Goal: Information Seeking & Learning: Learn about a topic

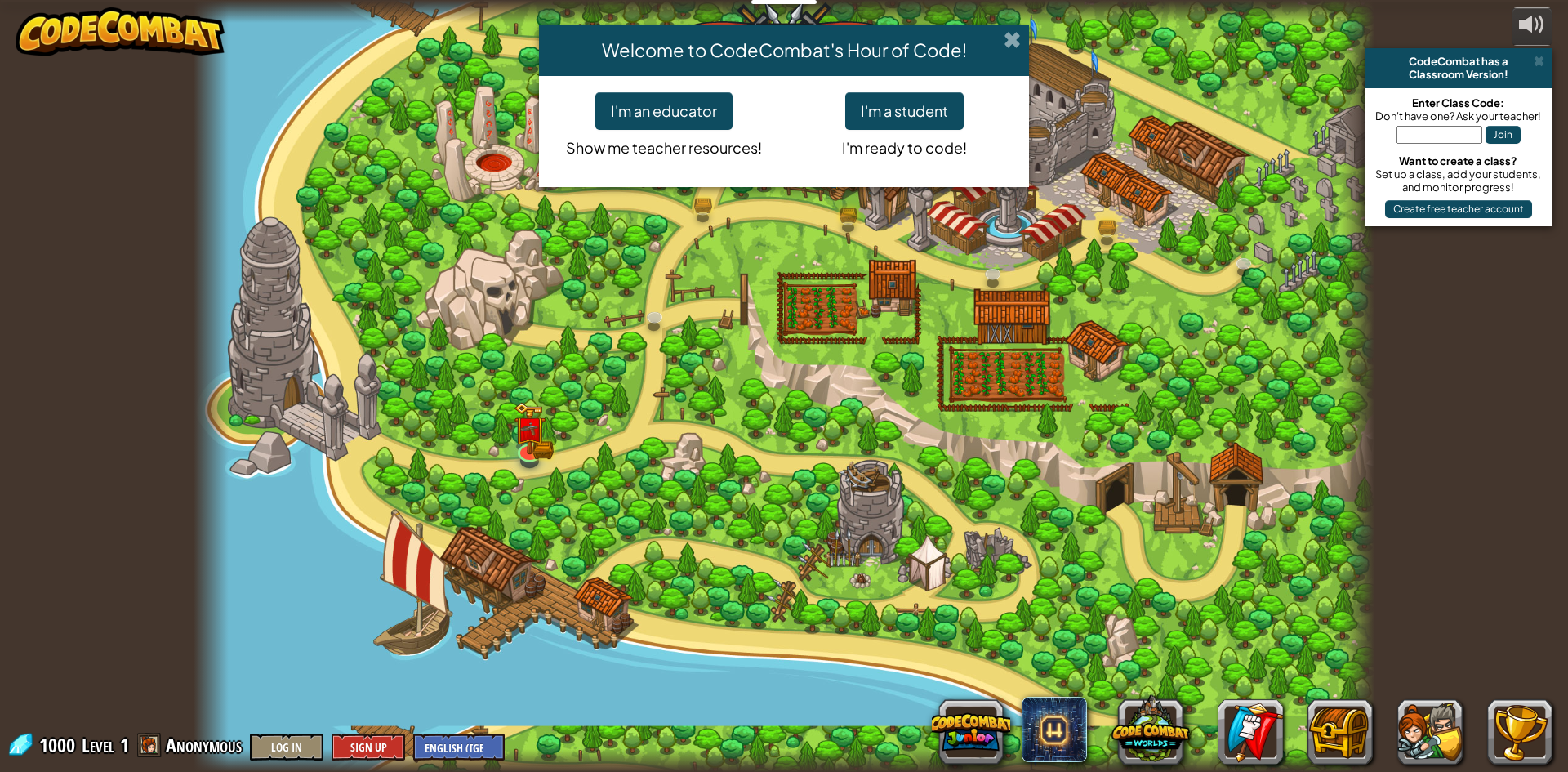
click at [1018, 37] on span at bounding box center [1012, 40] width 18 height 18
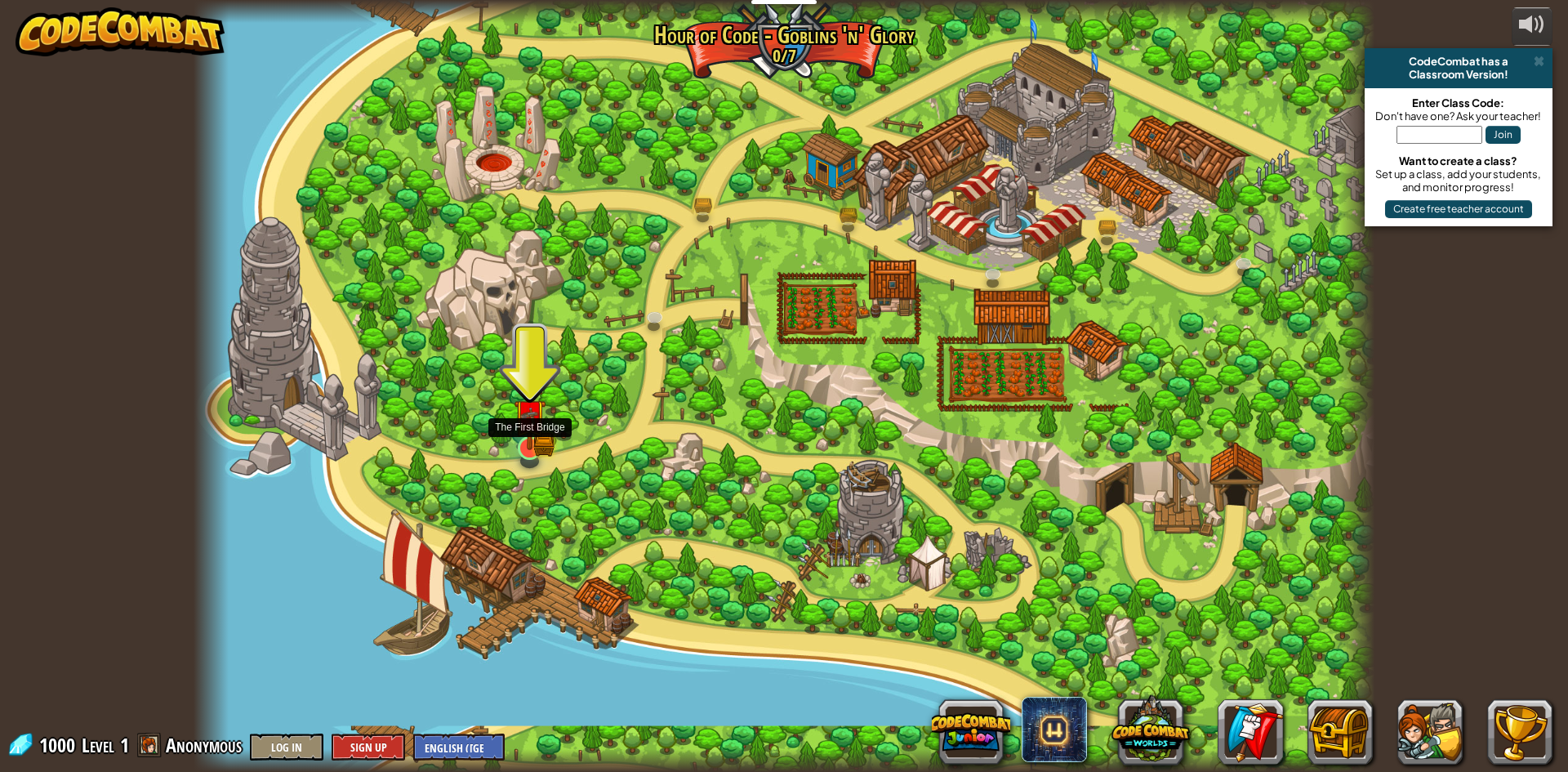
click at [533, 426] on img at bounding box center [529, 415] width 18 height 18
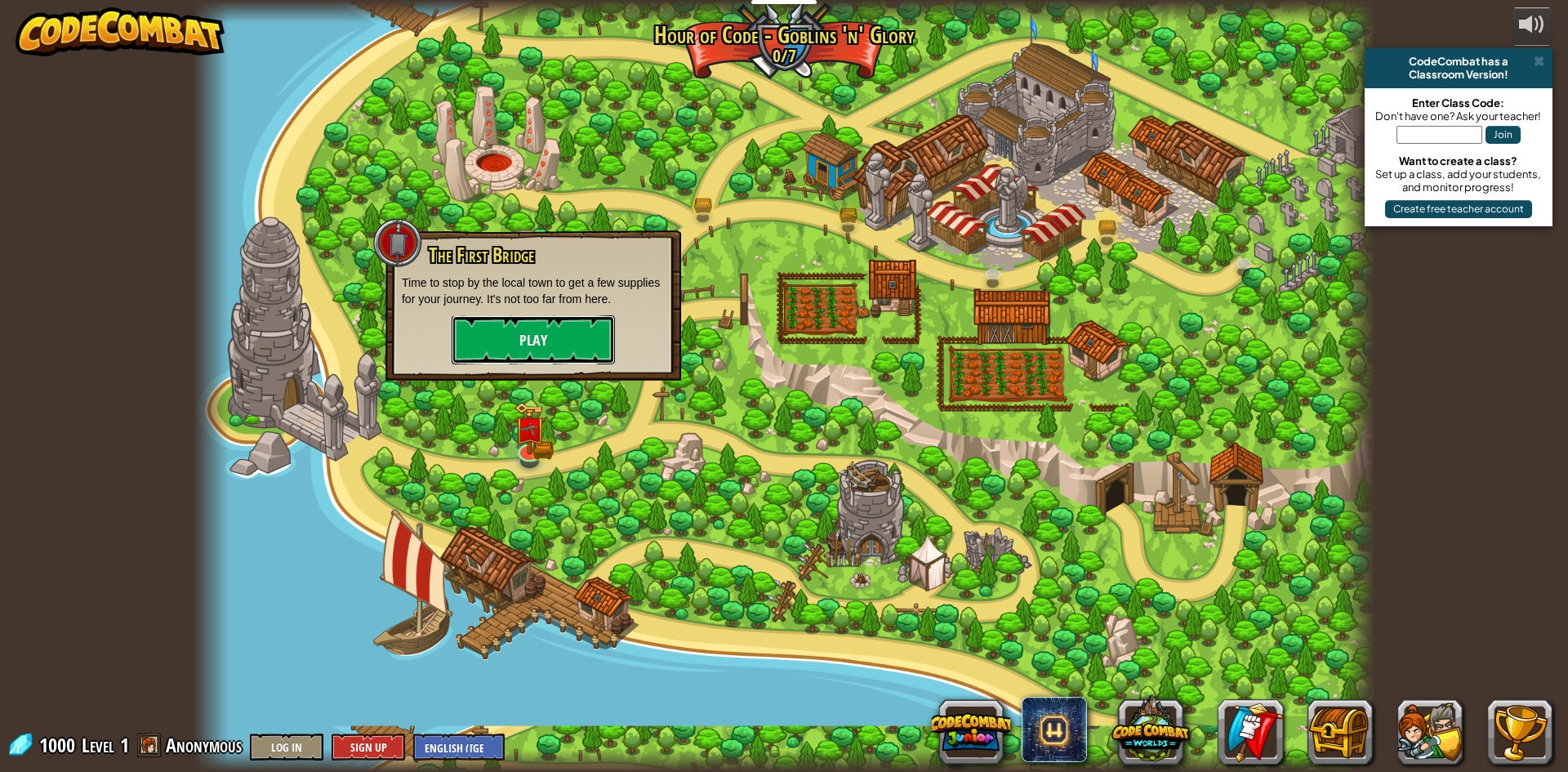
click at [551, 345] on button "Play" at bounding box center [533, 340] width 163 height 49
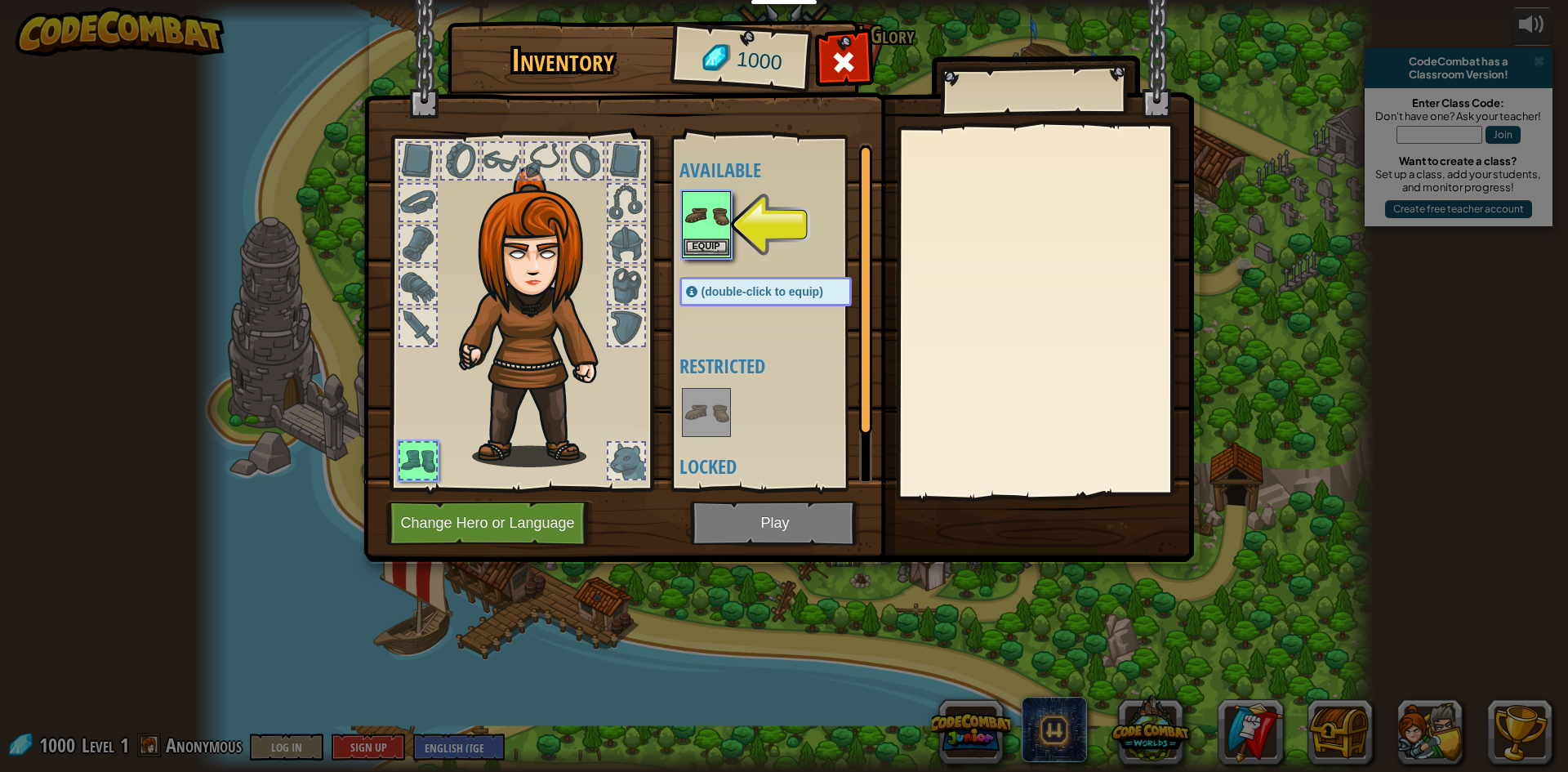
click at [722, 225] on img at bounding box center [706, 215] width 46 height 46
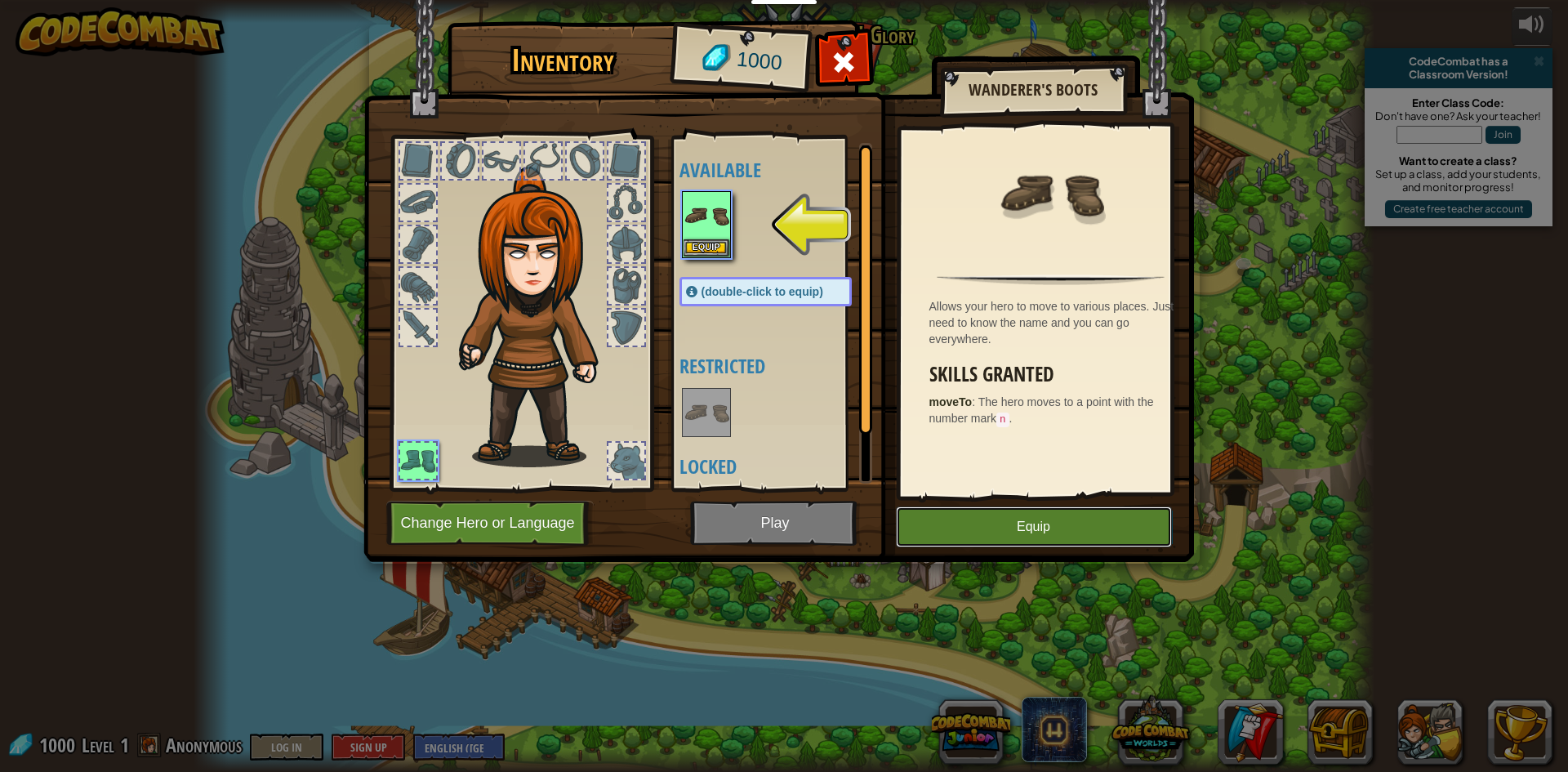
click at [1072, 520] on button "Equip" at bounding box center [1033, 527] width 276 height 41
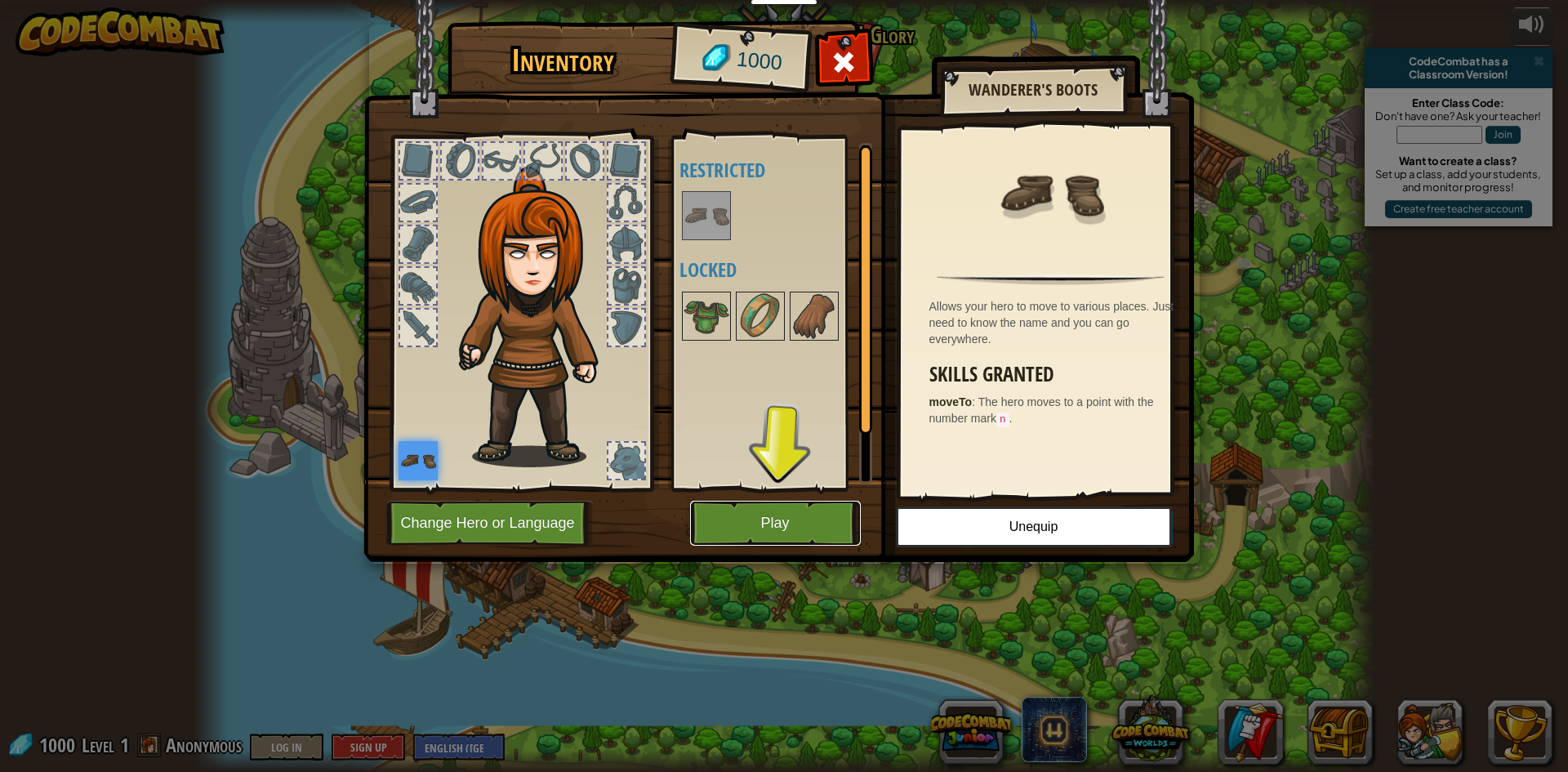
click at [803, 530] on button "Play" at bounding box center [775, 523] width 170 height 45
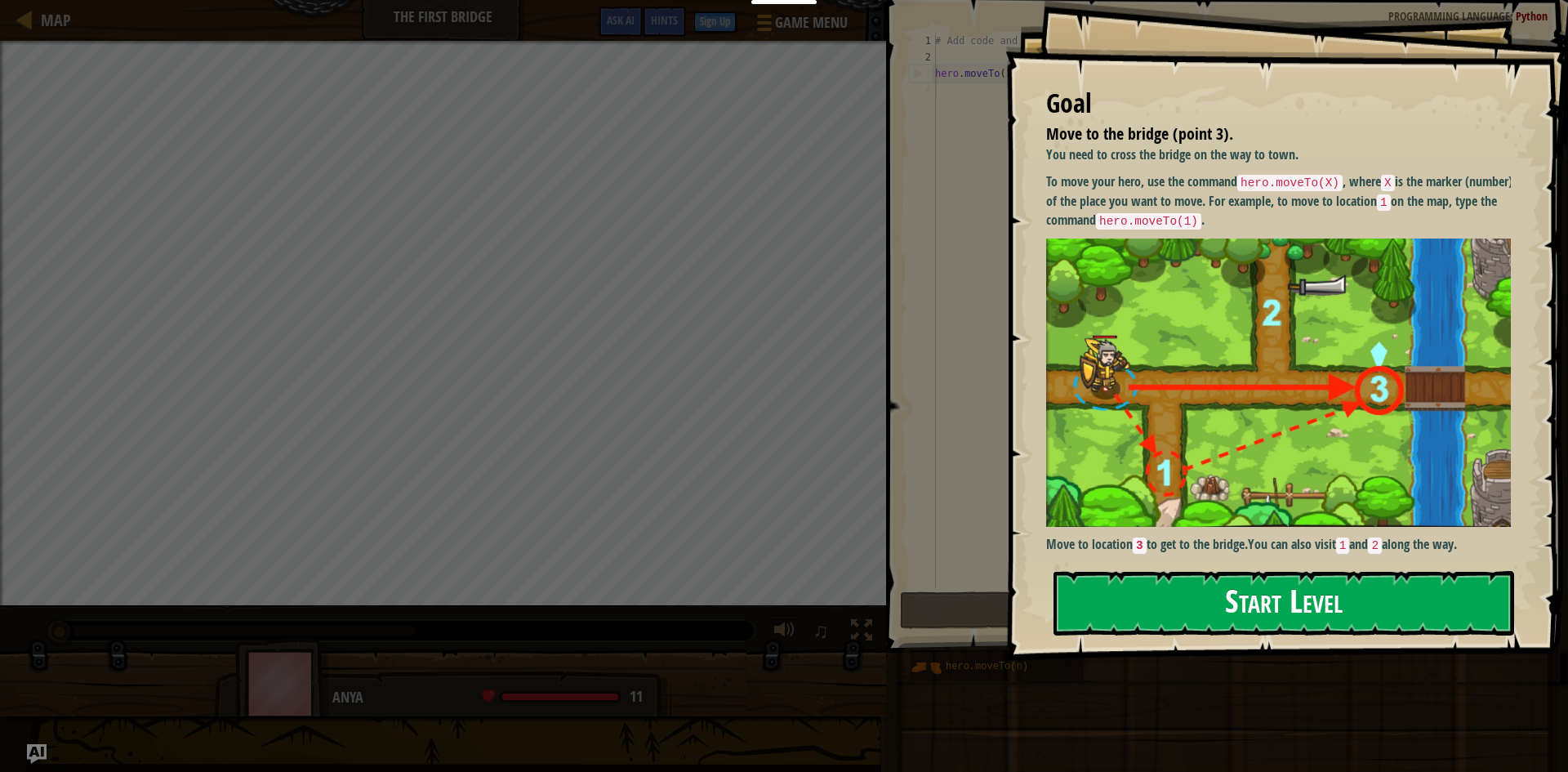
click at [1371, 585] on button "Start Level" at bounding box center [1284, 602] width 461 height 64
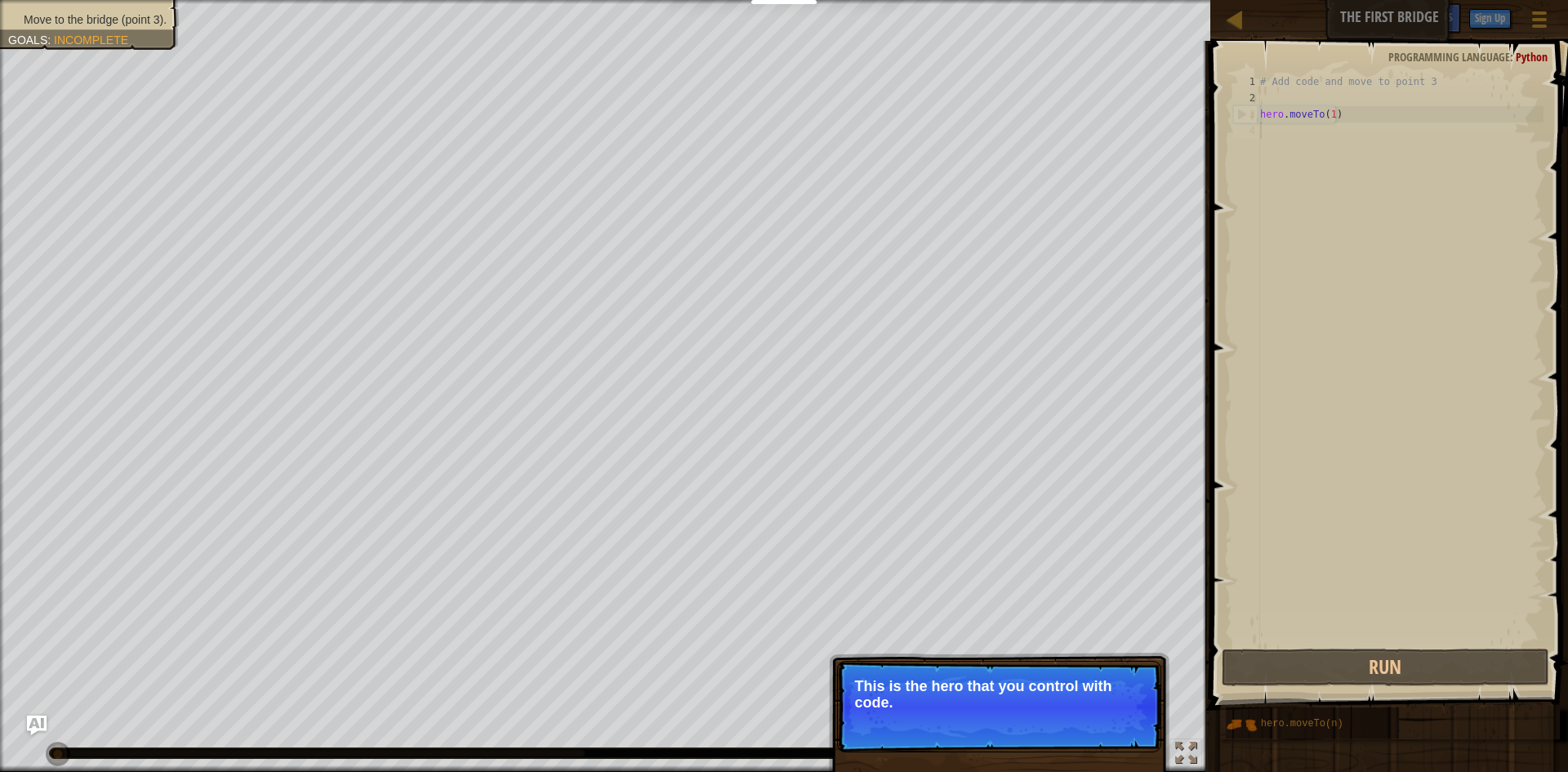
click at [1020, 706] on p "This is the hero that you control with code." at bounding box center [999, 694] width 290 height 32
click at [1120, 718] on button "Continue" at bounding box center [1113, 725] width 68 height 21
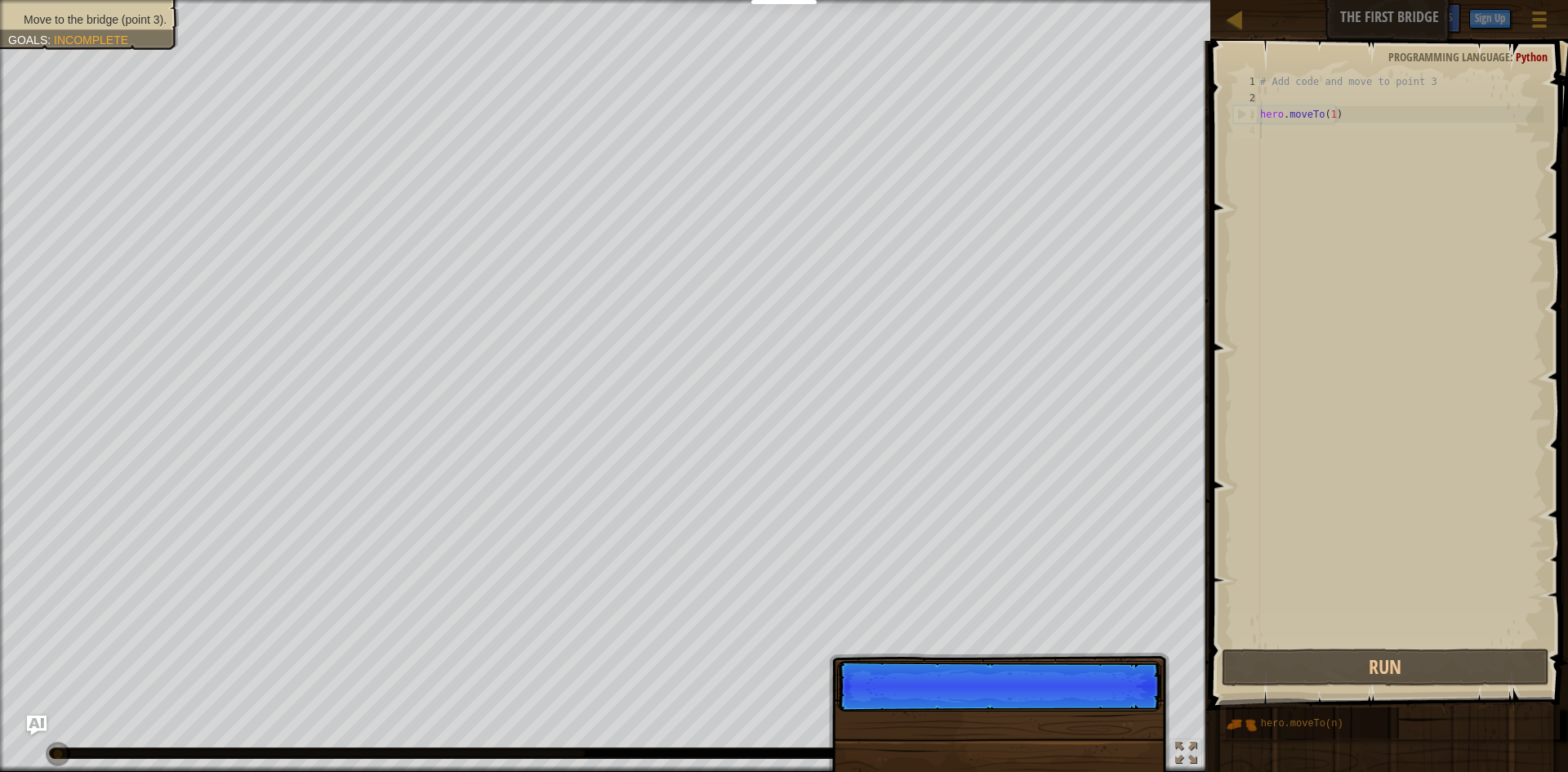
scroll to position [7, 0]
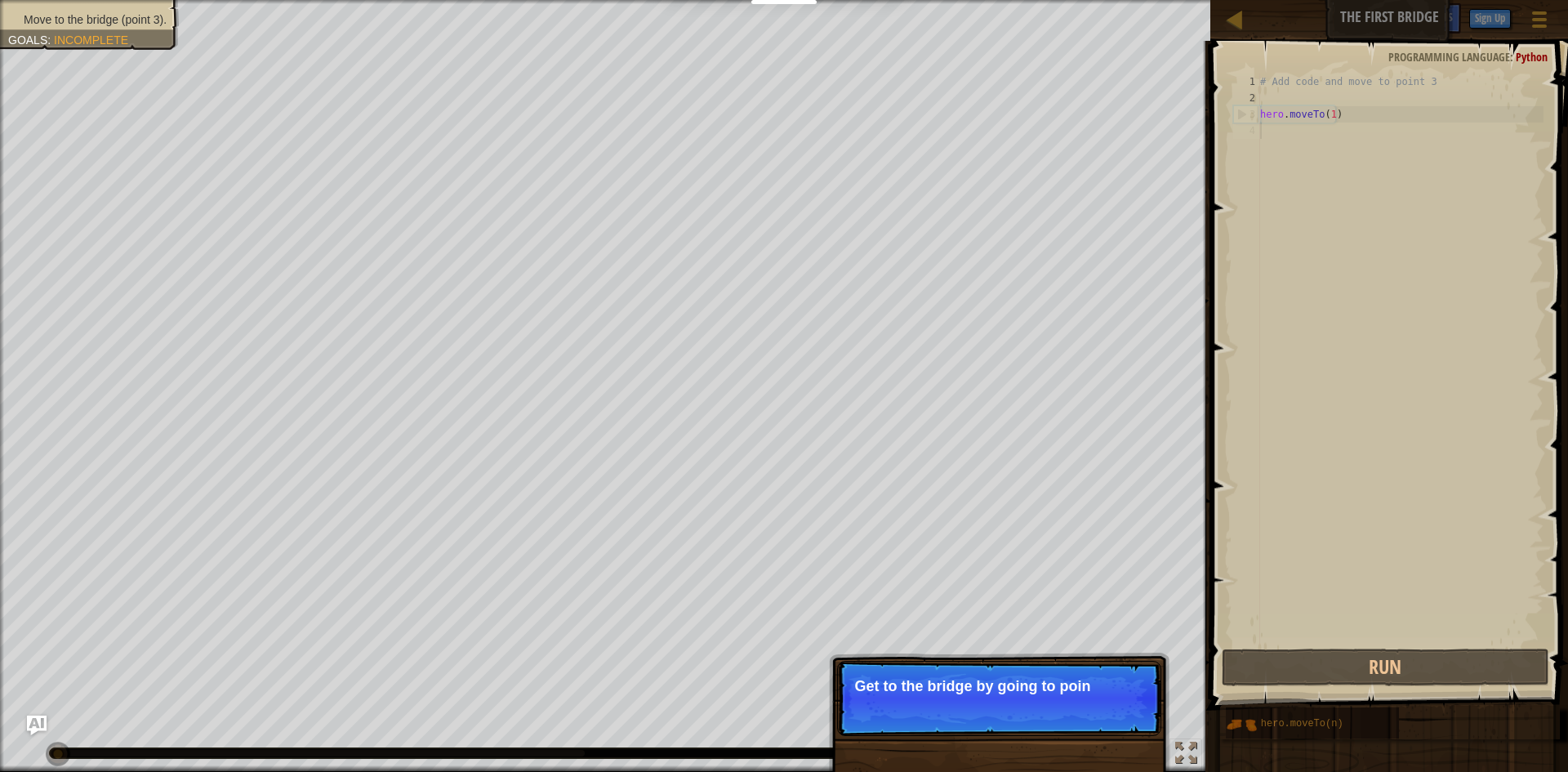
click at [996, 703] on p "Skip (esc) Continue Get to the bridge by going to poin" at bounding box center [998, 698] width 324 height 76
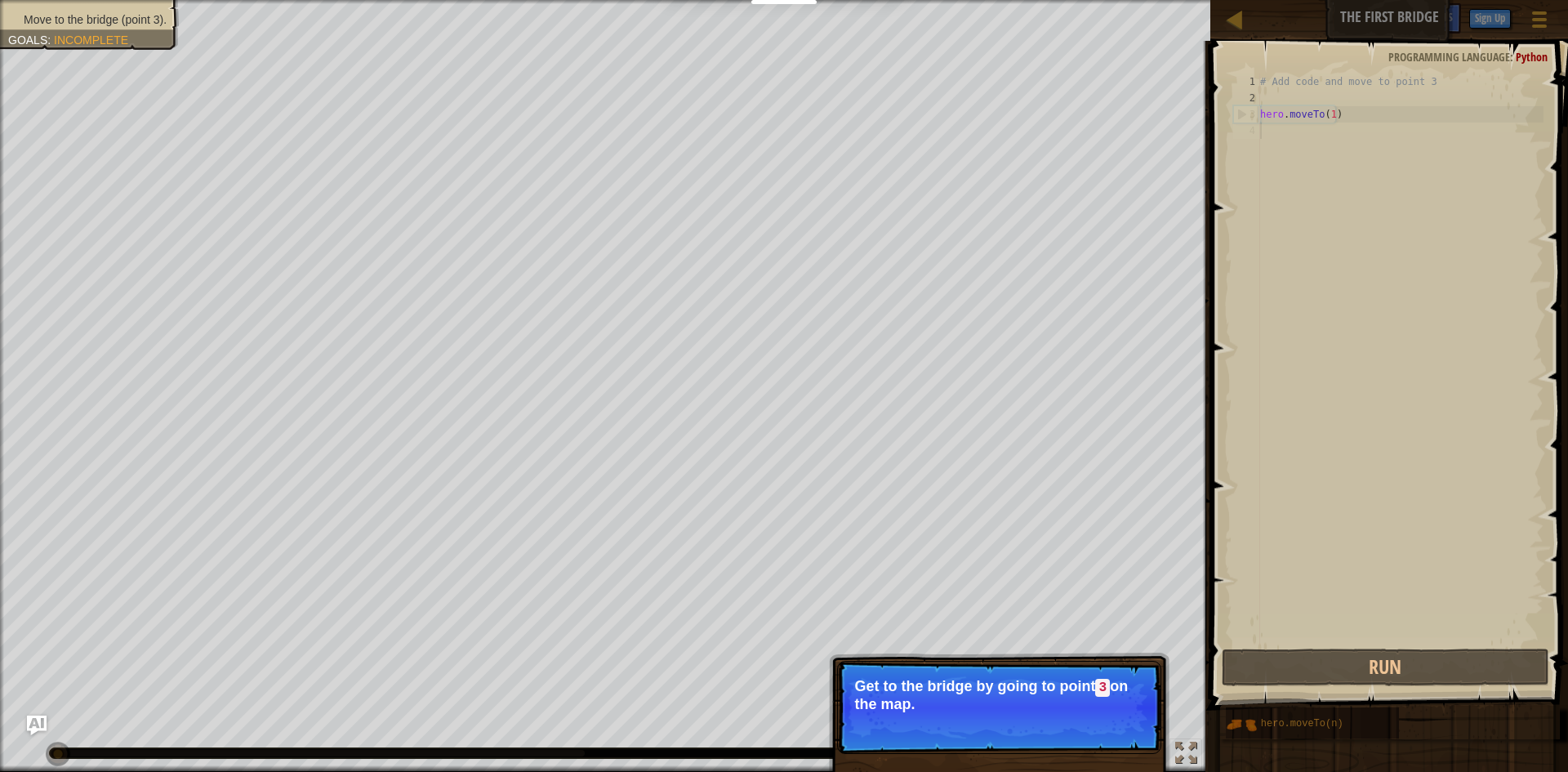
click at [996, 703] on p "Get to the bridge by going to point 3 on the map." at bounding box center [999, 695] width 290 height 34
click at [1004, 701] on p "Get to the bridge by going to point 3 on the map." at bounding box center [999, 695] width 290 height 34
click at [1118, 722] on button "Continue" at bounding box center [1113, 726] width 68 height 21
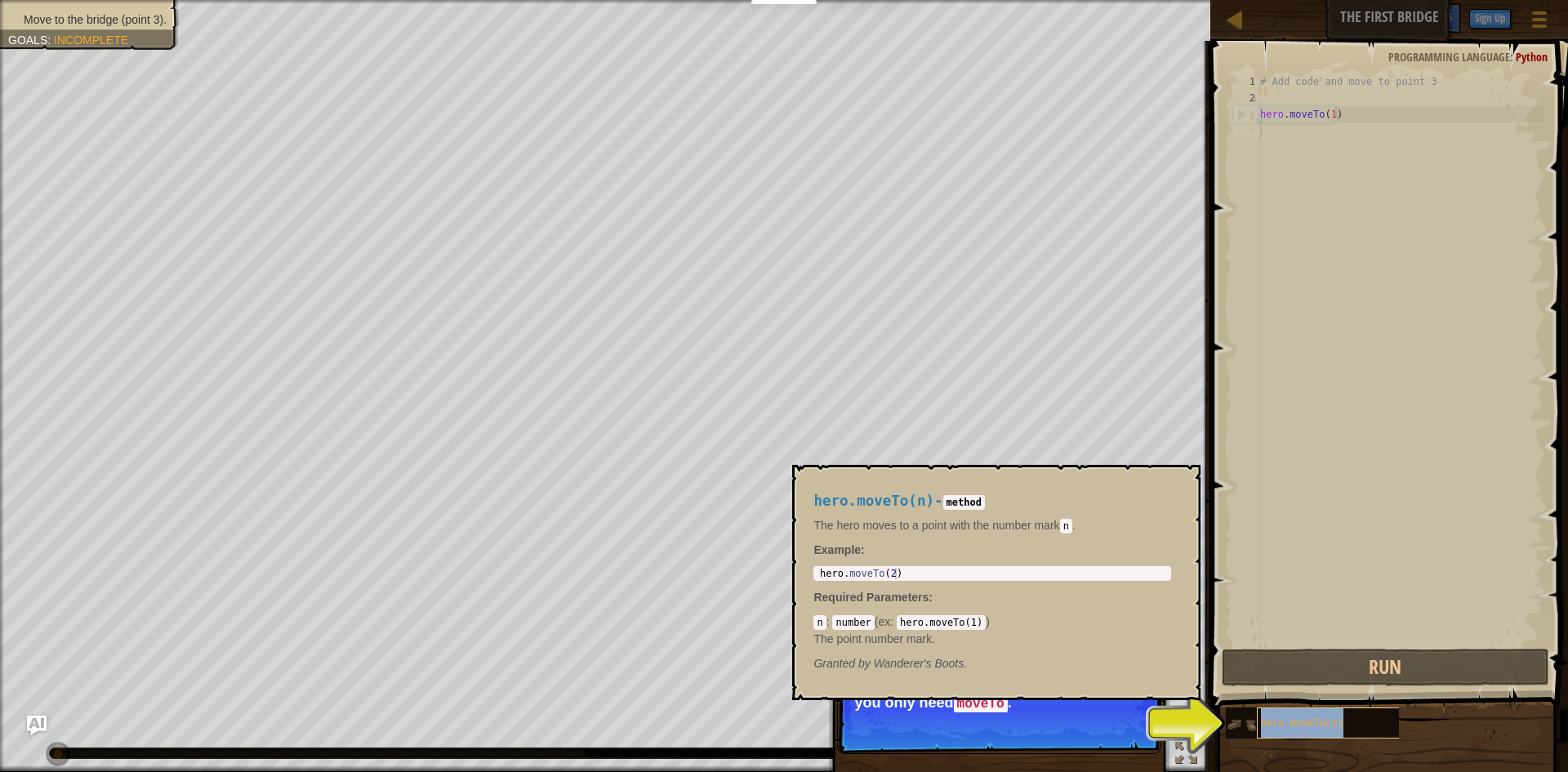
click at [1317, 729] on span "hero.moveTo(n)" at bounding box center [1302, 723] width 83 height 11
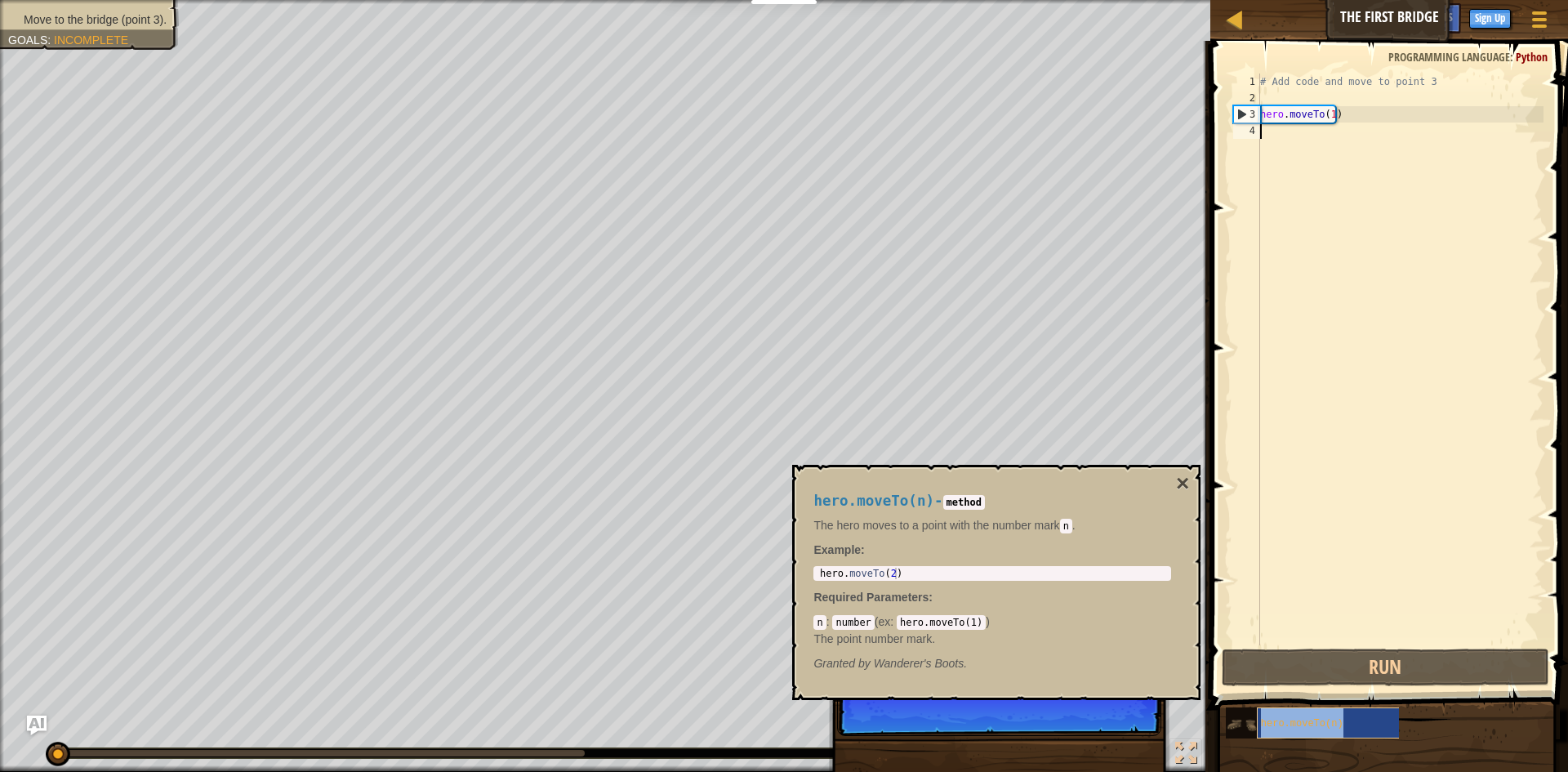
click at [1277, 730] on div "hero.moveTo(n)" at bounding box center [1334, 722] width 157 height 31
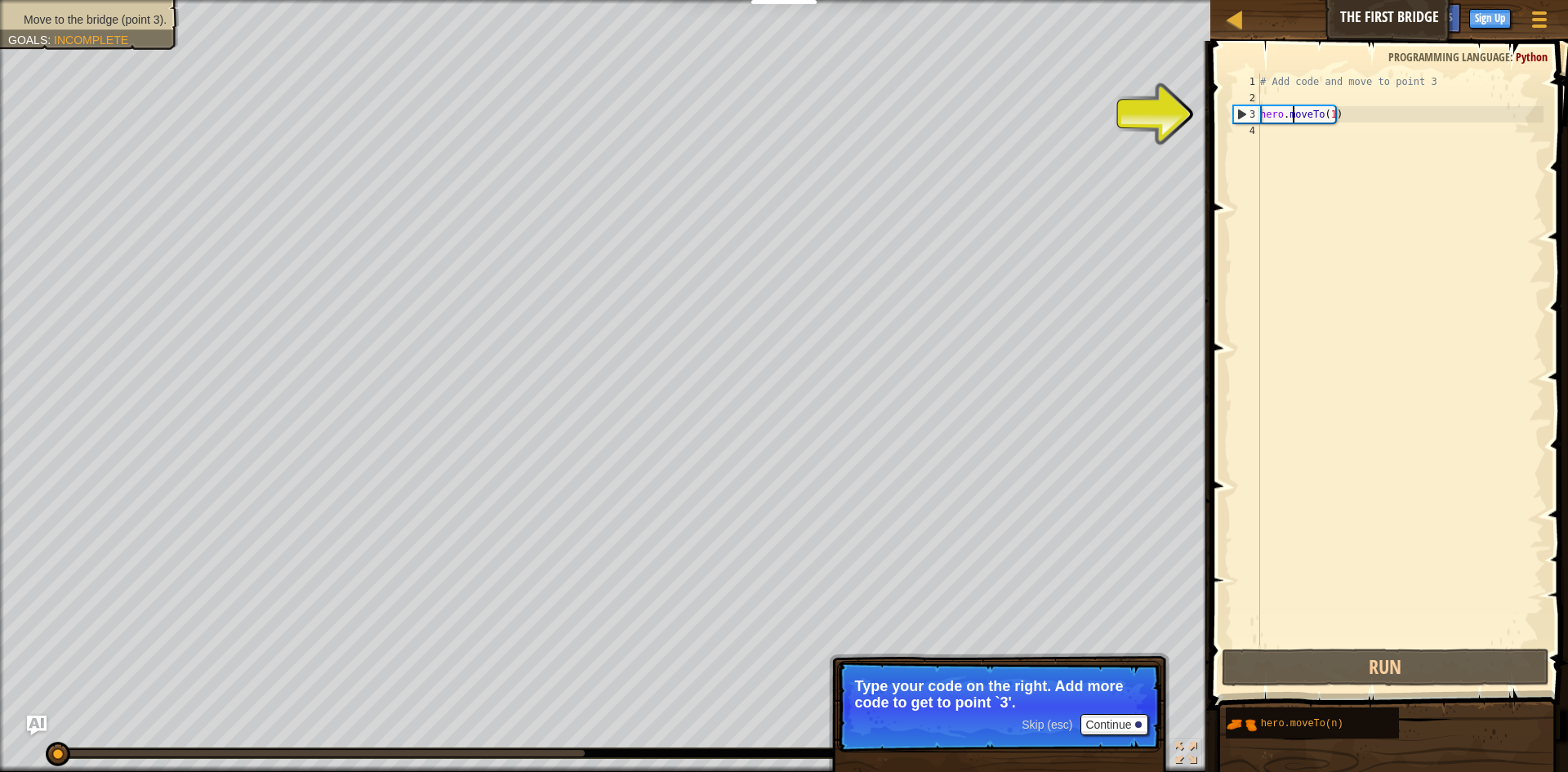
click at [1290, 113] on div "# Add code and move to point 3 hero . moveTo ( 1 )" at bounding box center [1399, 376] width 286 height 604
type textarea "hero.moveTo(1)"
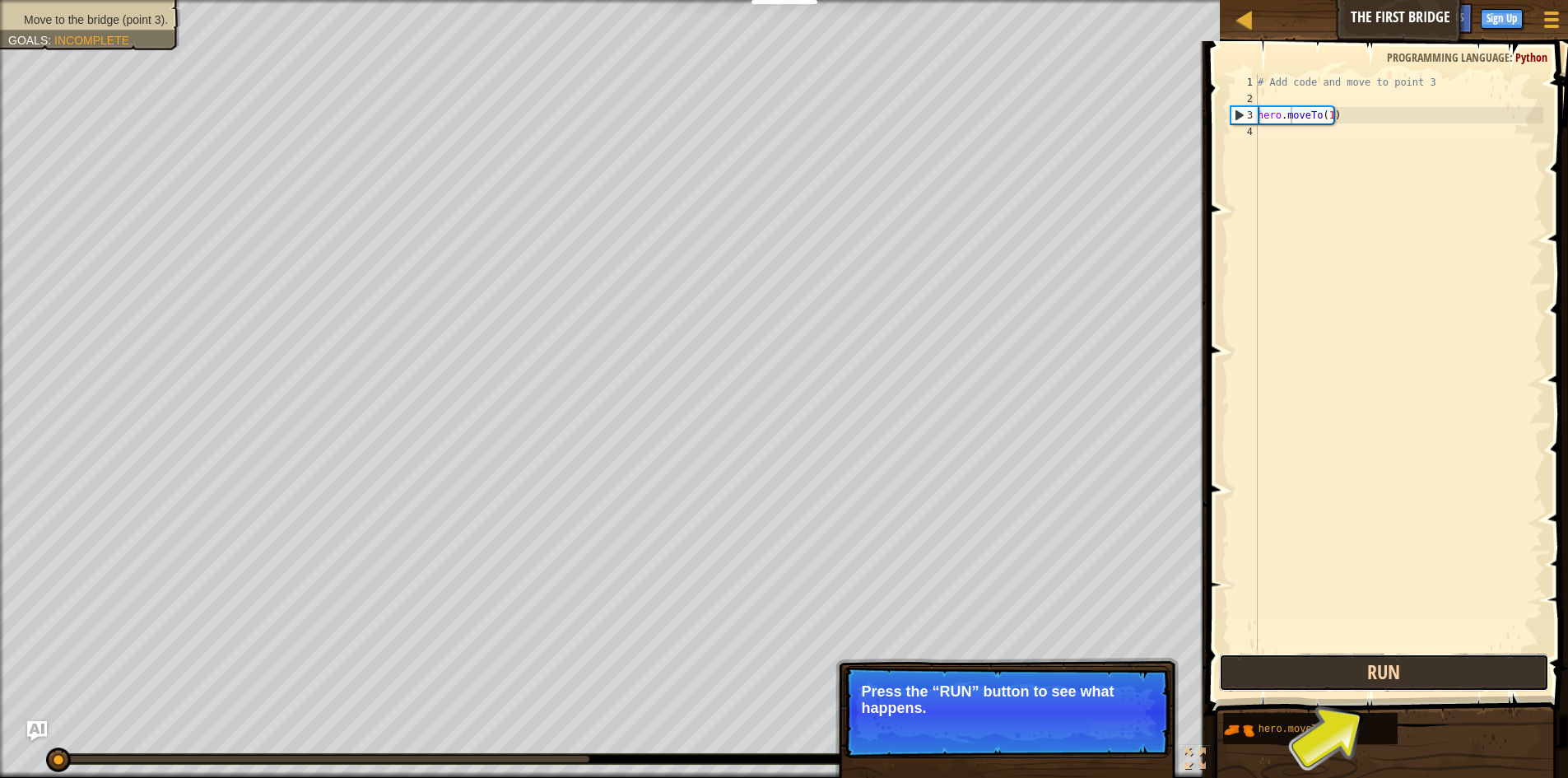
click at [1382, 679] on button "Run" at bounding box center [1383, 672] width 330 height 38
